Goal: Find specific page/section: Find specific page/section

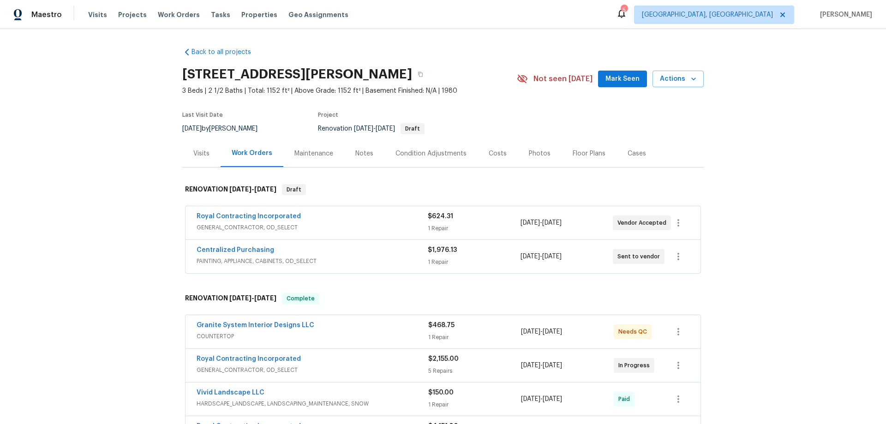
scroll to position [349, 0]
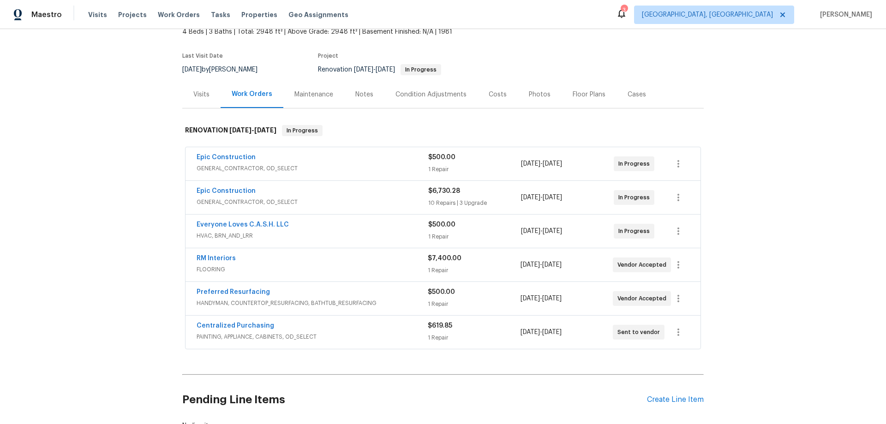
scroll to position [43, 0]
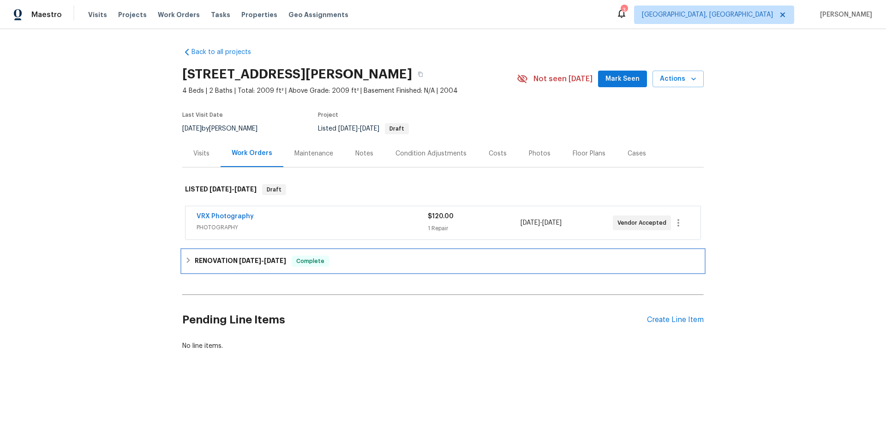
click at [186, 259] on icon at bounding box center [188, 260] width 6 height 6
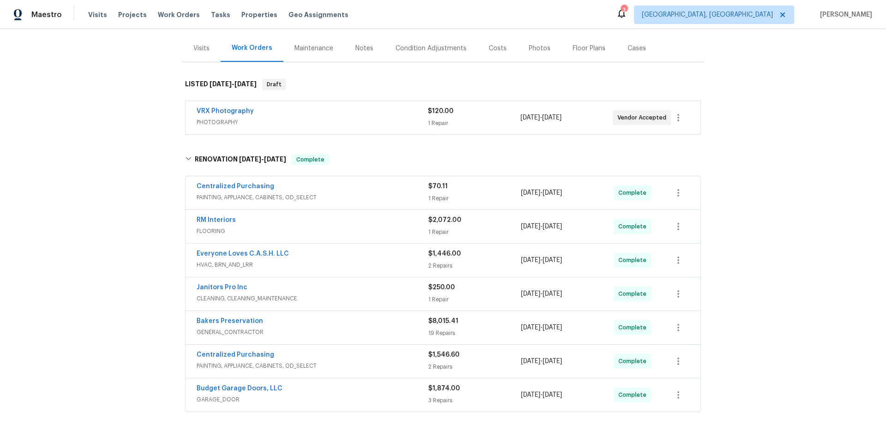
scroll to position [92, 0]
